Goal: Navigation & Orientation: Go to known website

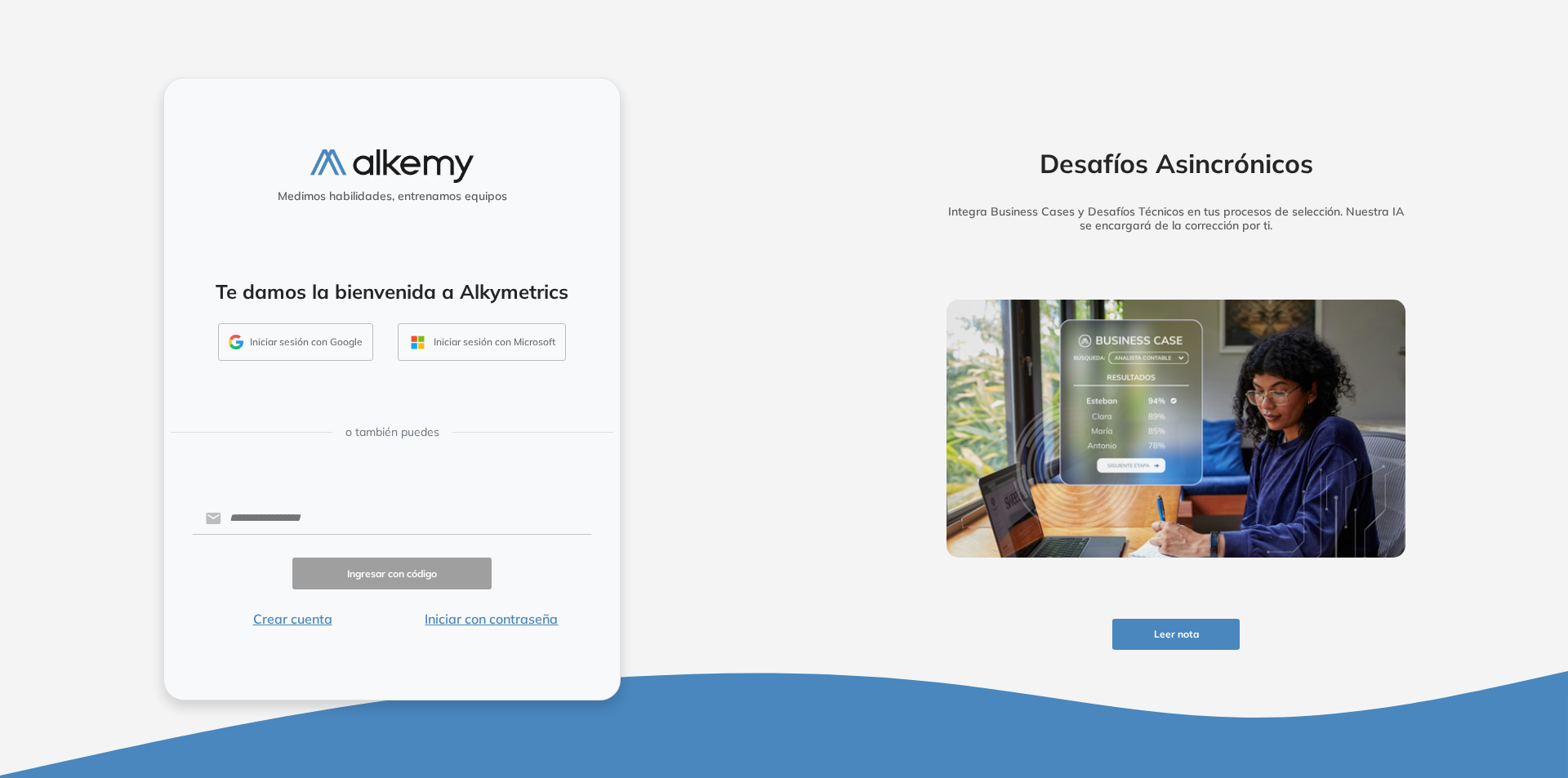
click at [331, 332] on button "Iniciar sesión con Google" at bounding box center [295, 342] width 155 height 38
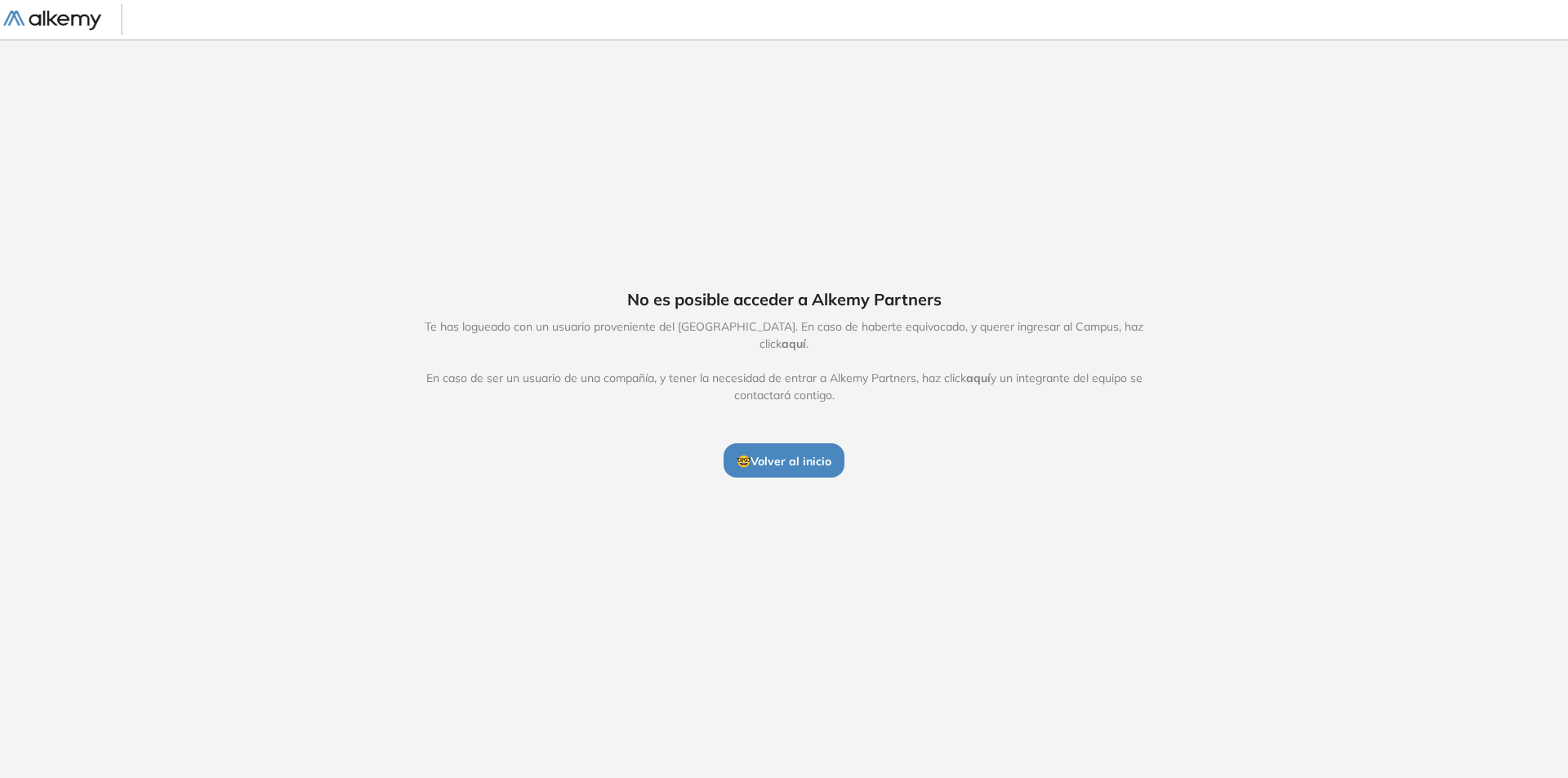
click at [806, 339] on span "aquí" at bounding box center [793, 343] width 24 height 14
